Goal: Check status: Check status

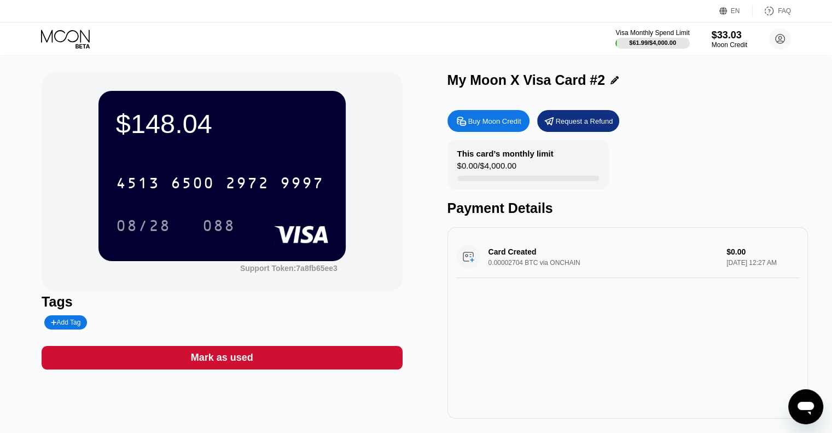
click at [73, 37] on icon at bounding box center [66, 39] width 51 height 19
